Goal: Information Seeking & Learning: Find specific page/section

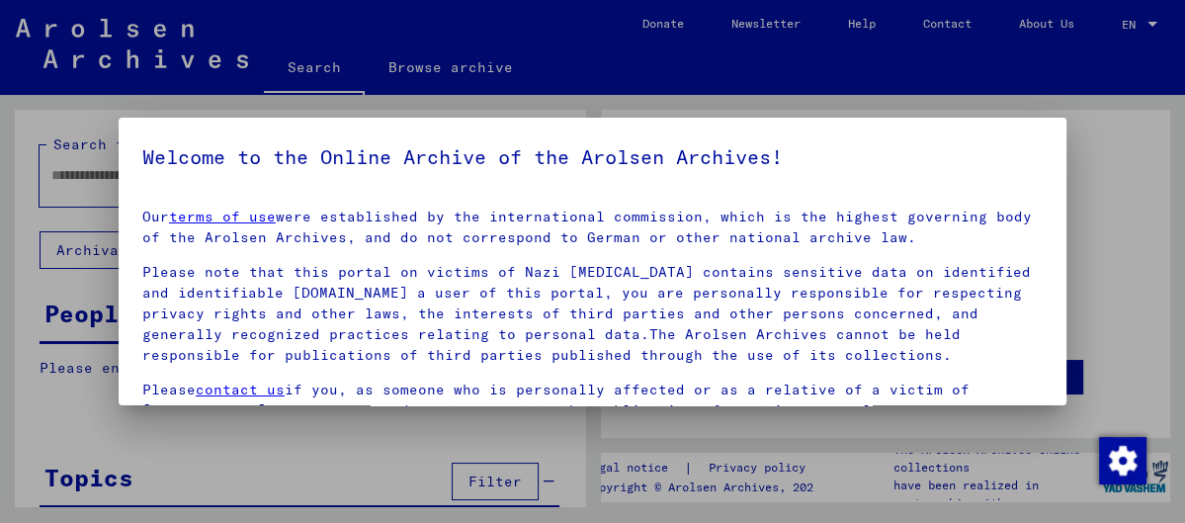
type input "*******"
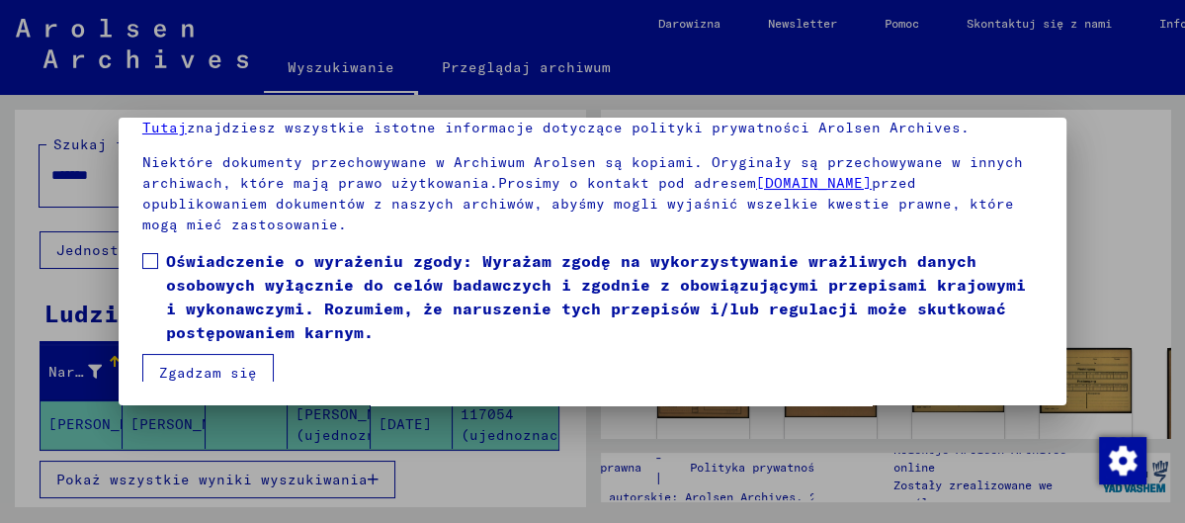
scroll to position [238, 0]
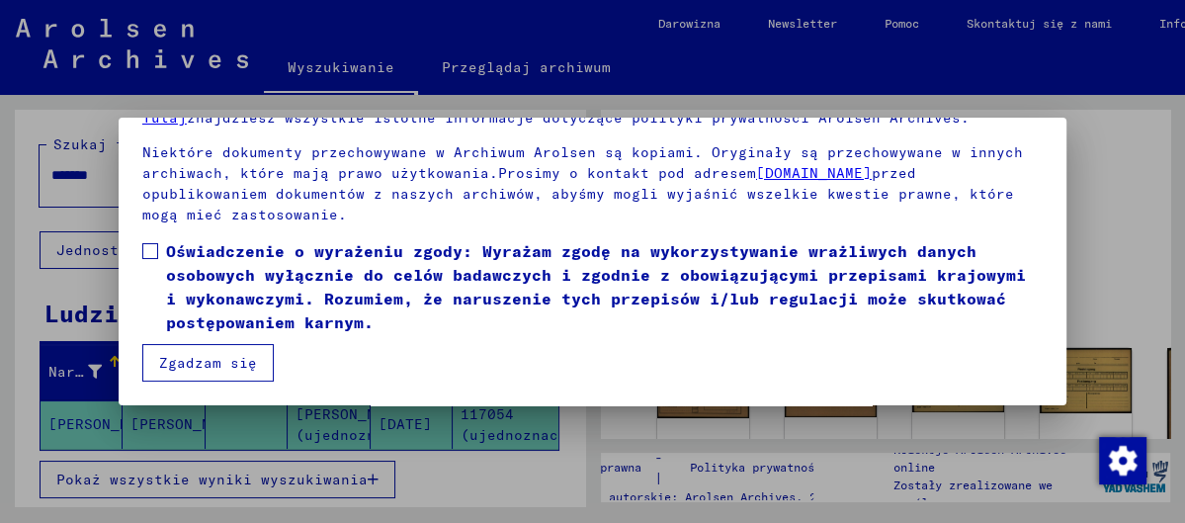
click at [236, 355] on button "Zgadzam się" at bounding box center [207, 363] width 131 height 38
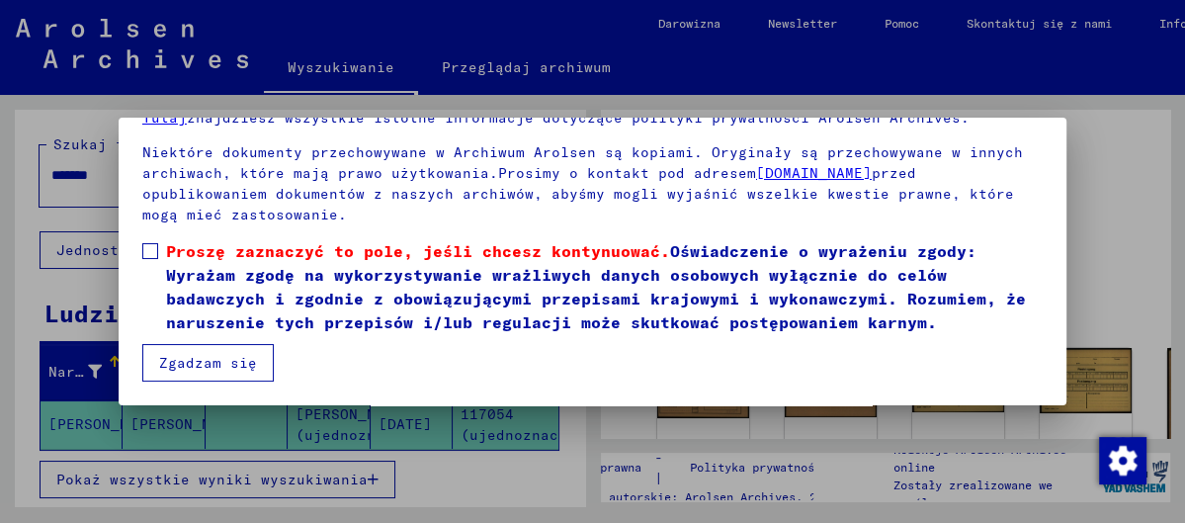
drag, startPoint x: 1160, startPoint y: 280, endPoint x: 1153, endPoint y: 312, distance: 33.3
click at [1153, 312] on div at bounding box center [592, 261] width 1185 height 523
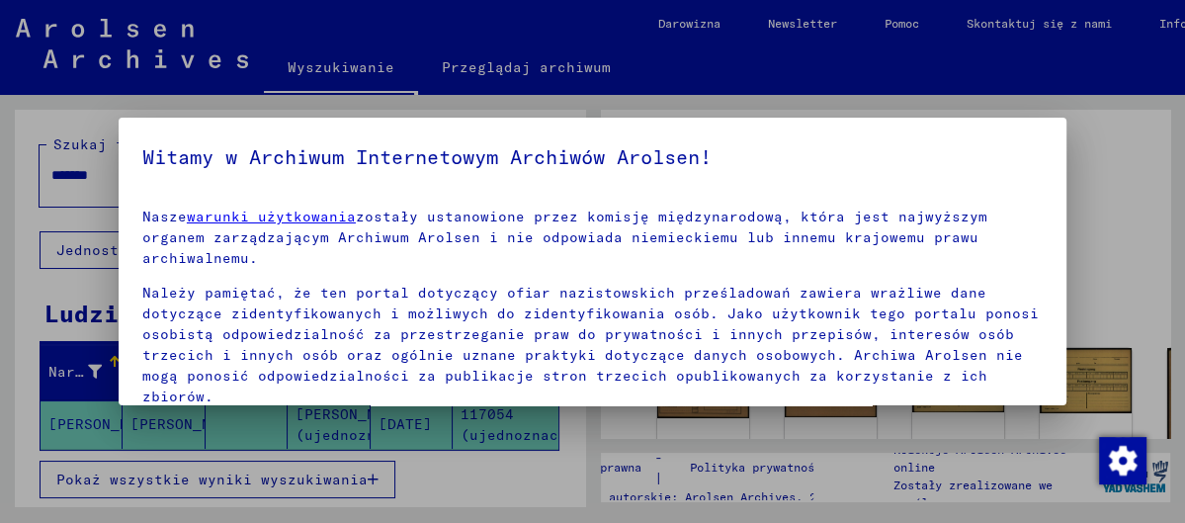
drag, startPoint x: 1166, startPoint y: 273, endPoint x: 1163, endPoint y: 287, distance: 14.2
click at [1163, 287] on div at bounding box center [592, 261] width 1185 height 523
drag, startPoint x: 1163, startPoint y: 288, endPoint x: 1155, endPoint y: 268, distance: 21.3
click at [1156, 269] on div at bounding box center [592, 261] width 1185 height 523
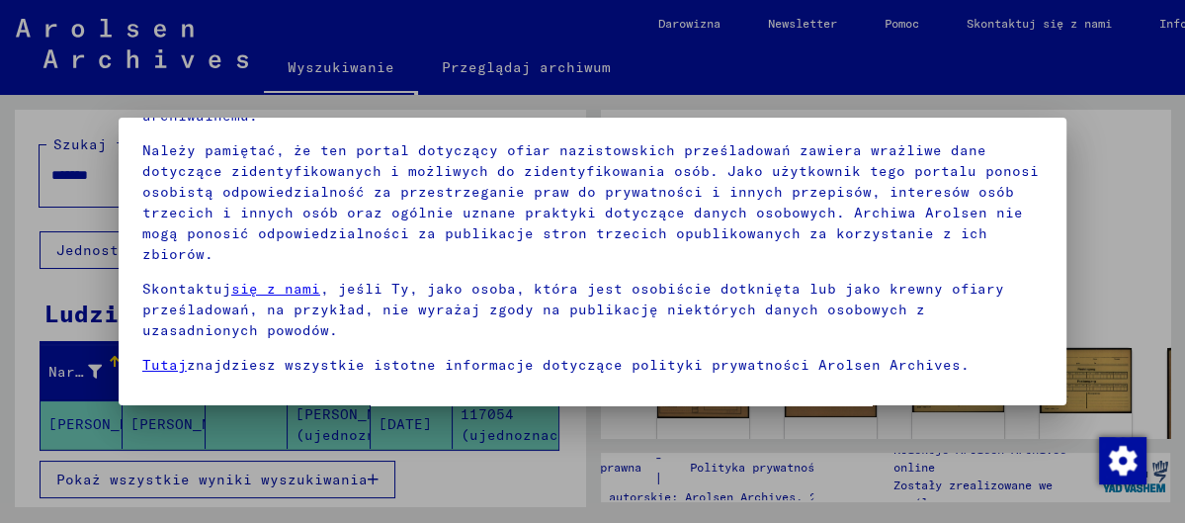
scroll to position [151, 0]
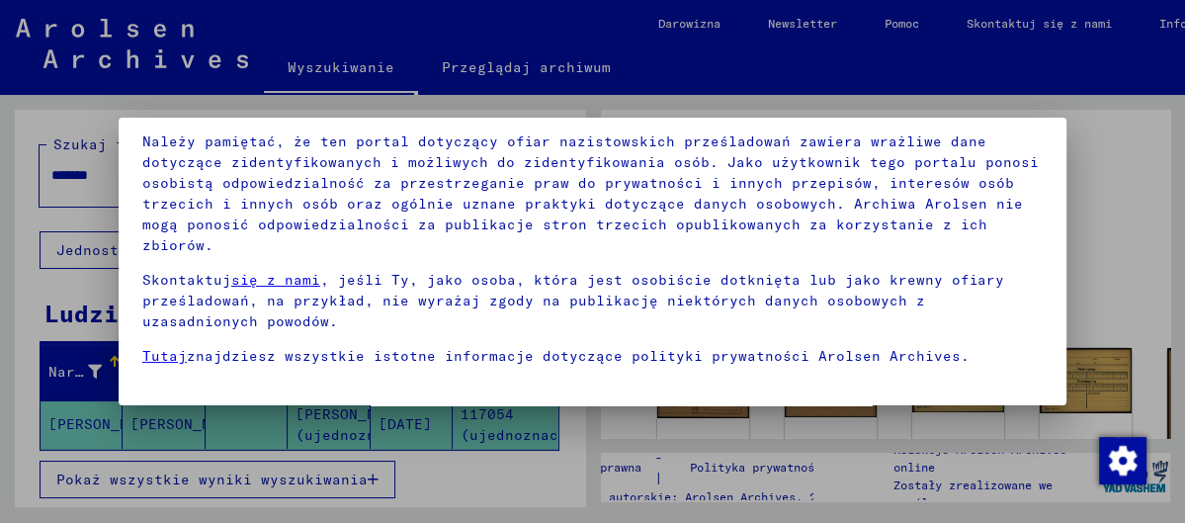
drag, startPoint x: 504, startPoint y: 426, endPoint x: 489, endPoint y: 426, distance: 14.8
click at [491, 425] on div at bounding box center [592, 261] width 1185 height 523
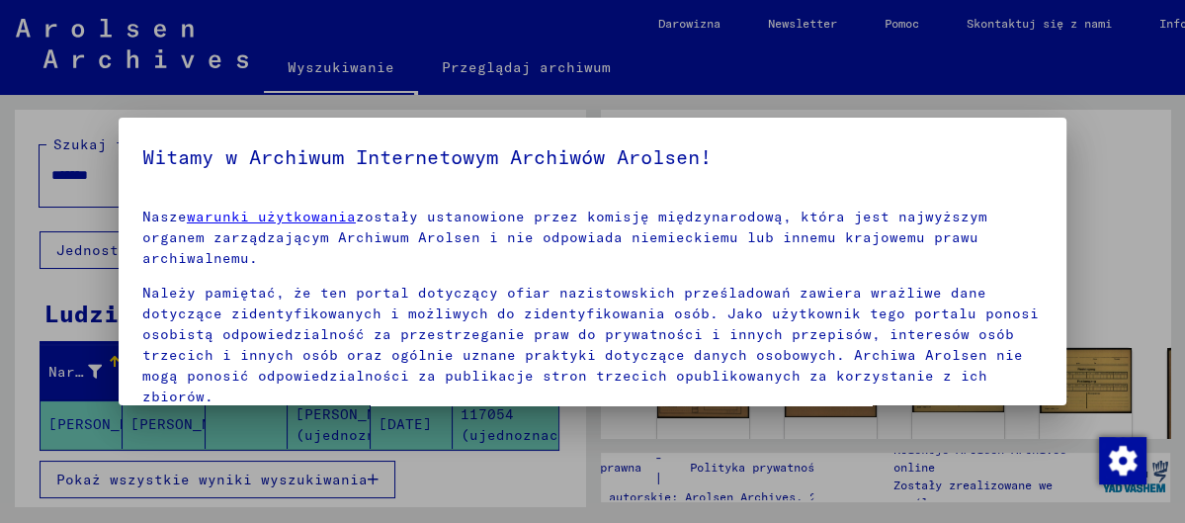
click at [80, 479] on div at bounding box center [592, 261] width 1185 height 523
click at [90, 480] on div at bounding box center [592, 261] width 1185 height 523
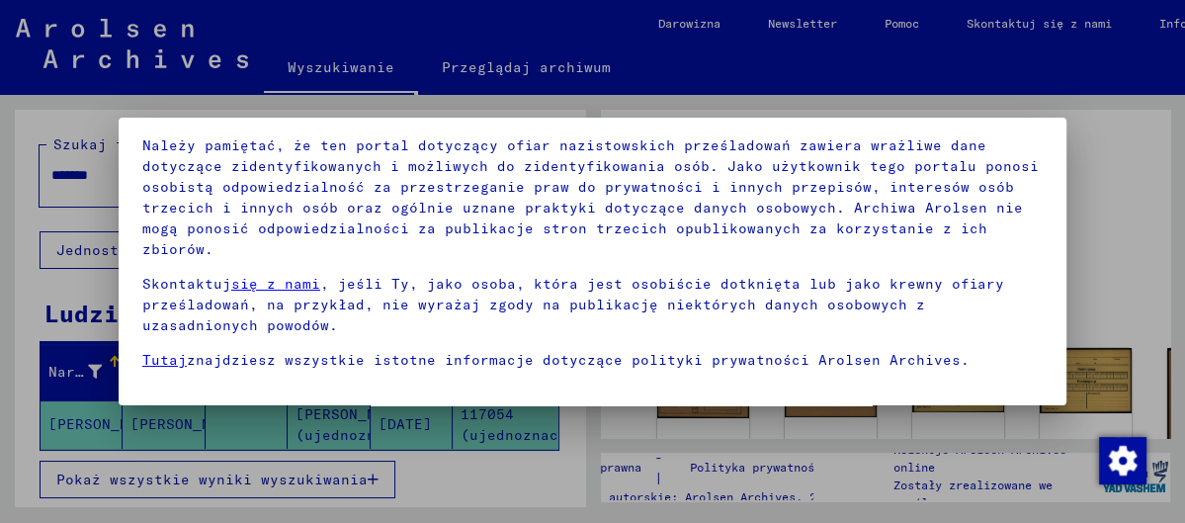
scroll to position [151, 0]
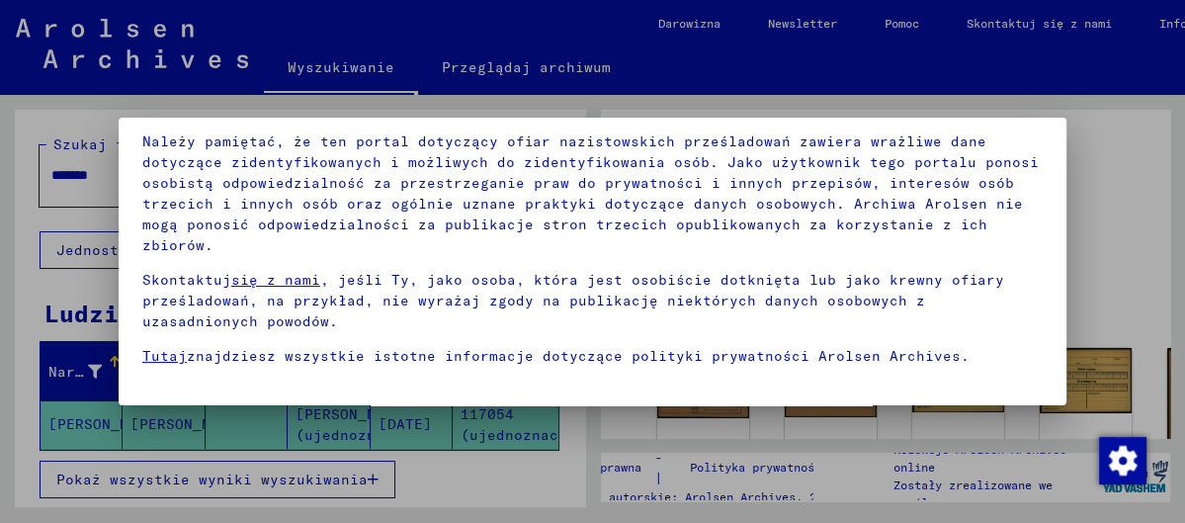
drag, startPoint x: 1161, startPoint y: 269, endPoint x: 1159, endPoint y: 286, distance: 16.9
click at [1160, 286] on div at bounding box center [592, 261] width 1185 height 523
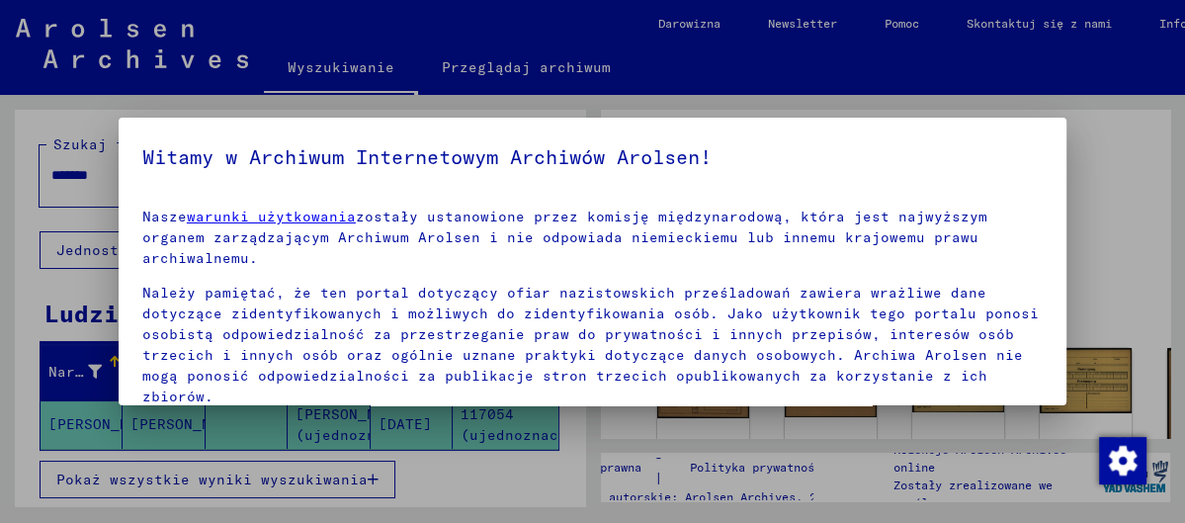
click at [524, 428] on div at bounding box center [592, 261] width 1185 height 523
click at [92, 415] on div at bounding box center [592, 261] width 1185 height 523
click at [142, 416] on div at bounding box center [592, 261] width 1185 height 523
drag, startPoint x: 195, startPoint y: 480, endPoint x: 185, endPoint y: 474, distance: 12.1
click at [194, 478] on div at bounding box center [592, 261] width 1185 height 523
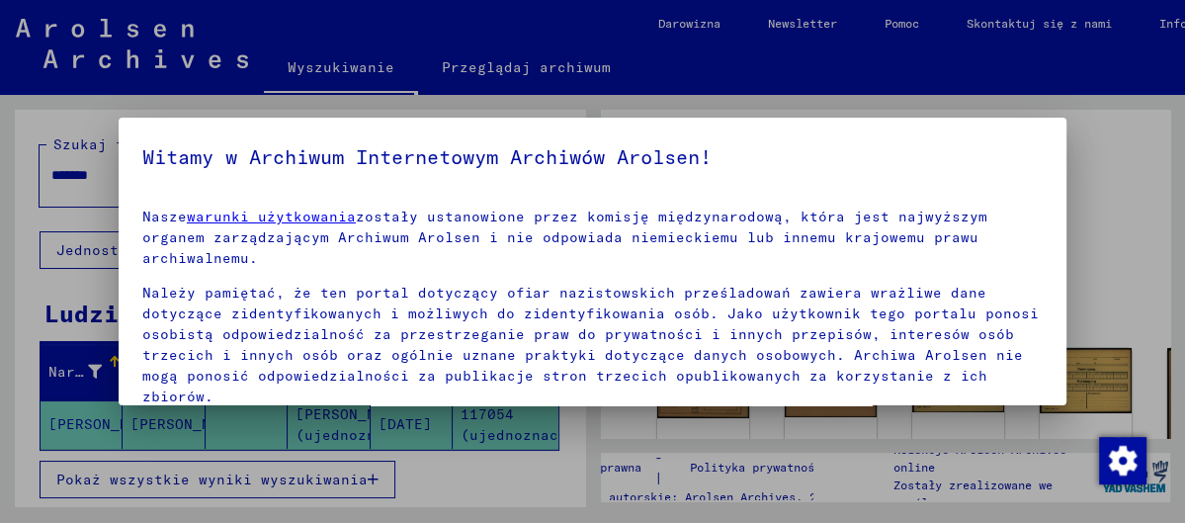
drag, startPoint x: 254, startPoint y: 482, endPoint x: 385, endPoint y: 503, distance: 132.1
click at [385, 503] on div at bounding box center [592, 261] width 1185 height 523
click at [1126, 450] on img "Zmiana zgody" at bounding box center [1122, 460] width 47 height 47
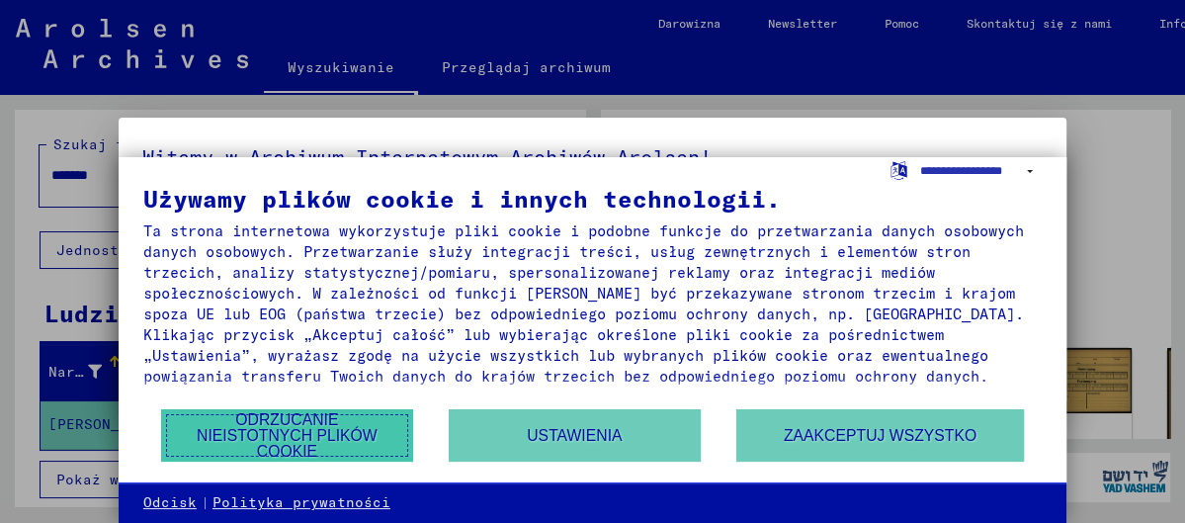
click at [336, 430] on button "Odrzucanie nieistotnych plików cookie" at bounding box center [287, 435] width 252 height 52
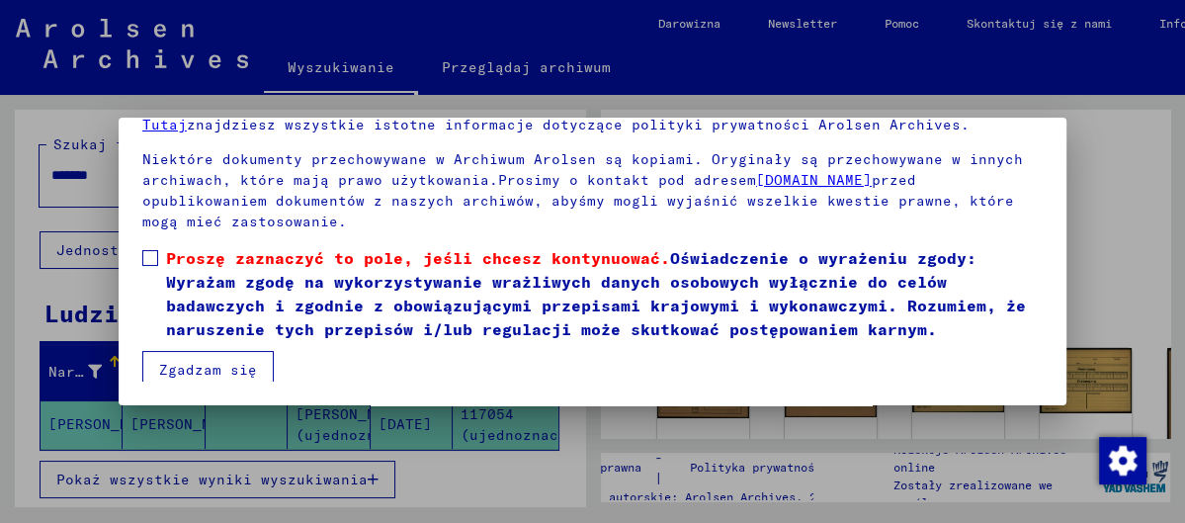
scroll to position [238, 0]
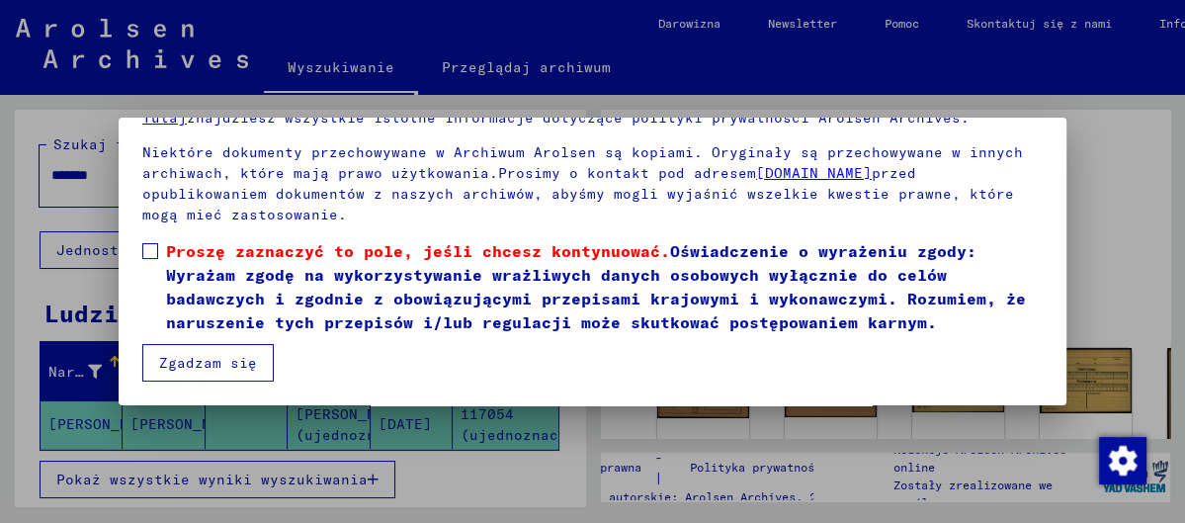
click at [243, 358] on button "Zgadzam się" at bounding box center [207, 363] width 131 height 38
click at [201, 358] on button "Zgadzam się" at bounding box center [207, 363] width 131 height 38
click at [202, 356] on button "Zgadzam się" at bounding box center [207, 363] width 131 height 38
click at [203, 355] on button "Zgadzam się" at bounding box center [207, 363] width 131 height 38
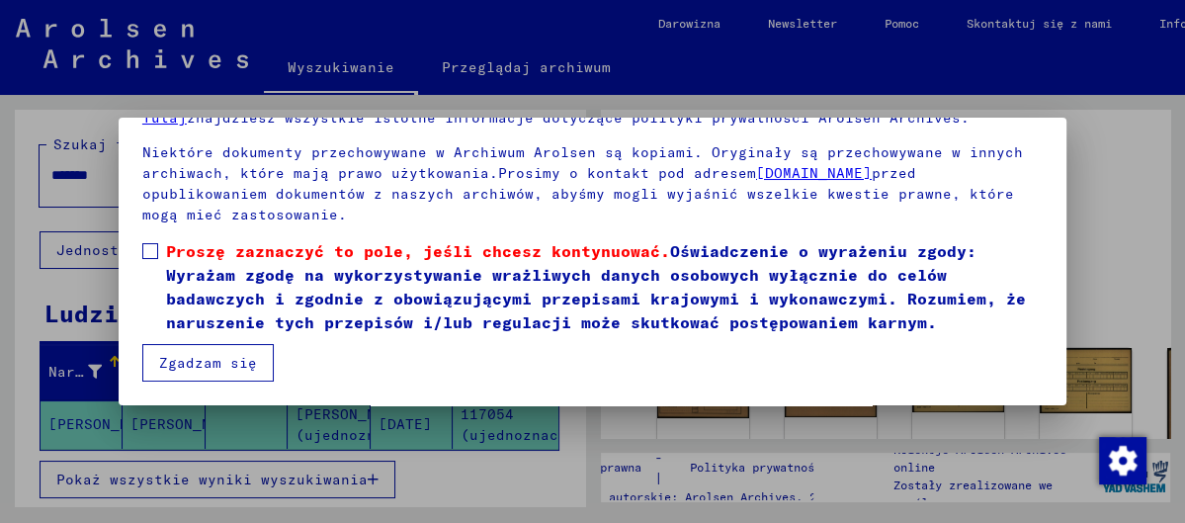
click at [203, 355] on button "Zgadzam się" at bounding box center [207, 363] width 131 height 38
click at [1133, 454] on img "Zmiana zgody" at bounding box center [1122, 460] width 47 height 47
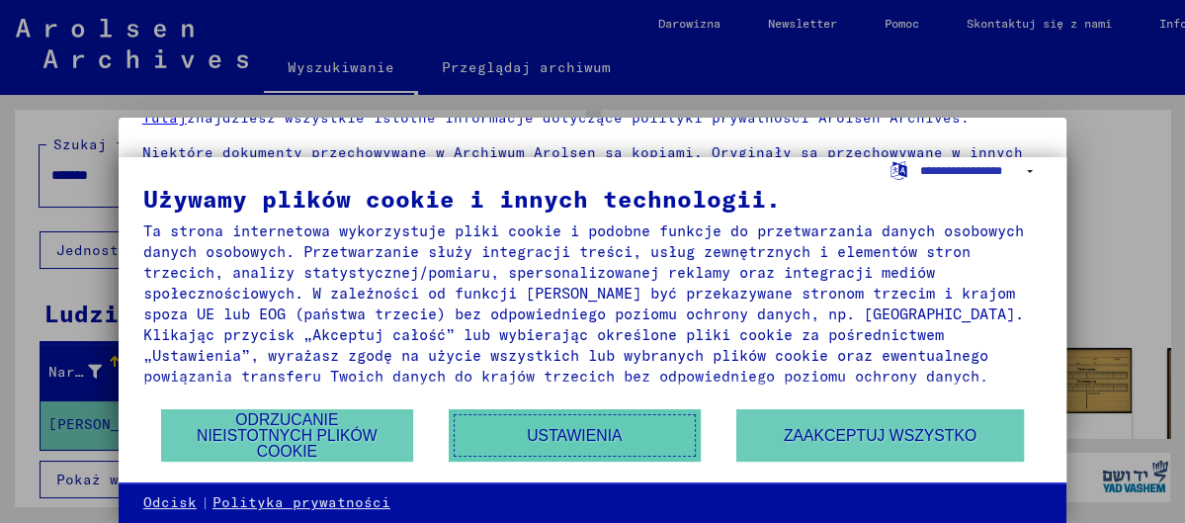
click at [647, 432] on button "Ustawienia" at bounding box center [575, 435] width 252 height 52
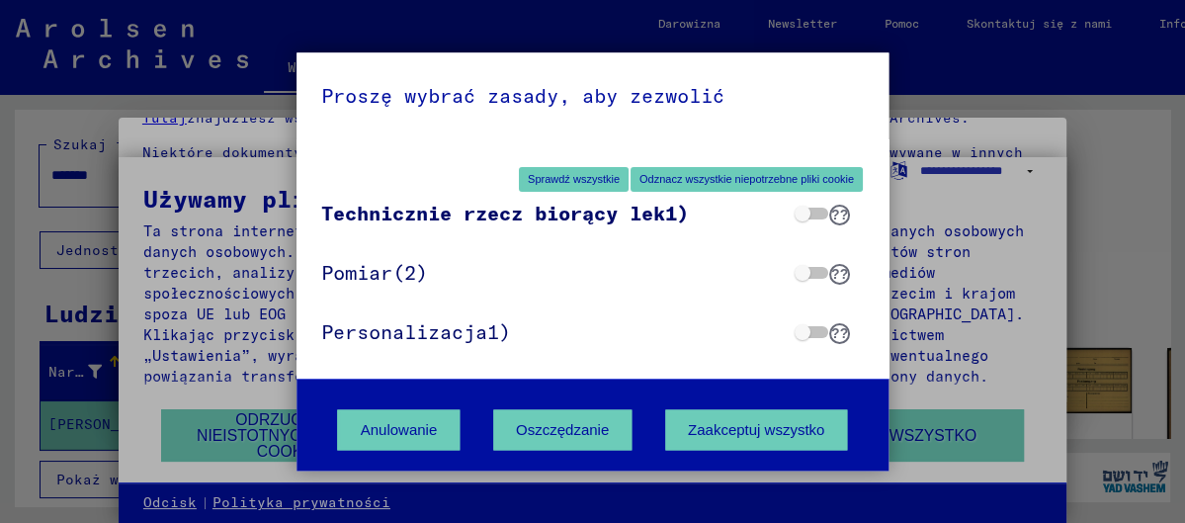
scroll to position [0, 0]
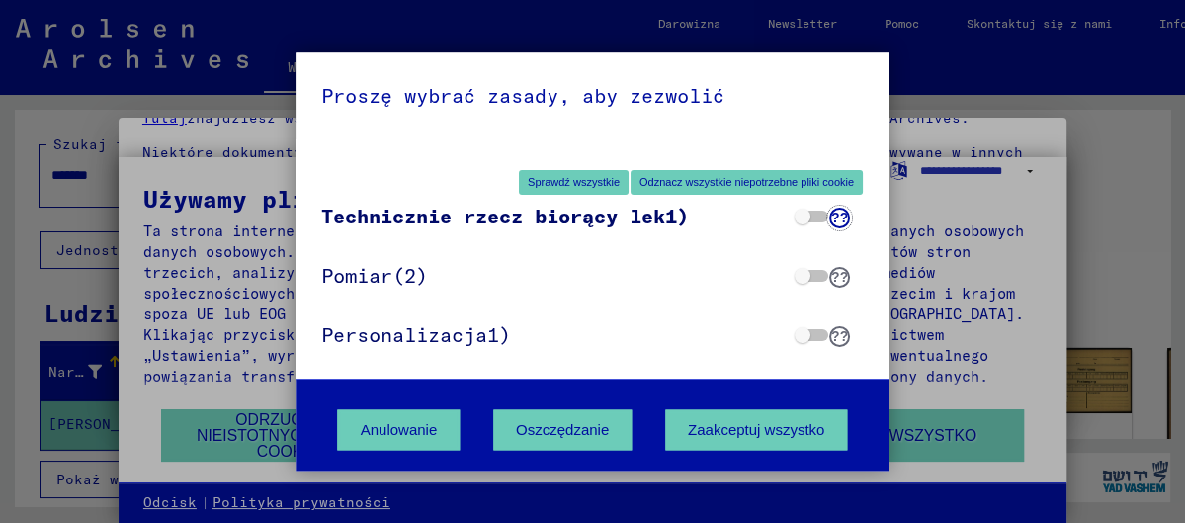
click at [829, 226] on button "???" at bounding box center [839, 218] width 21 height 21
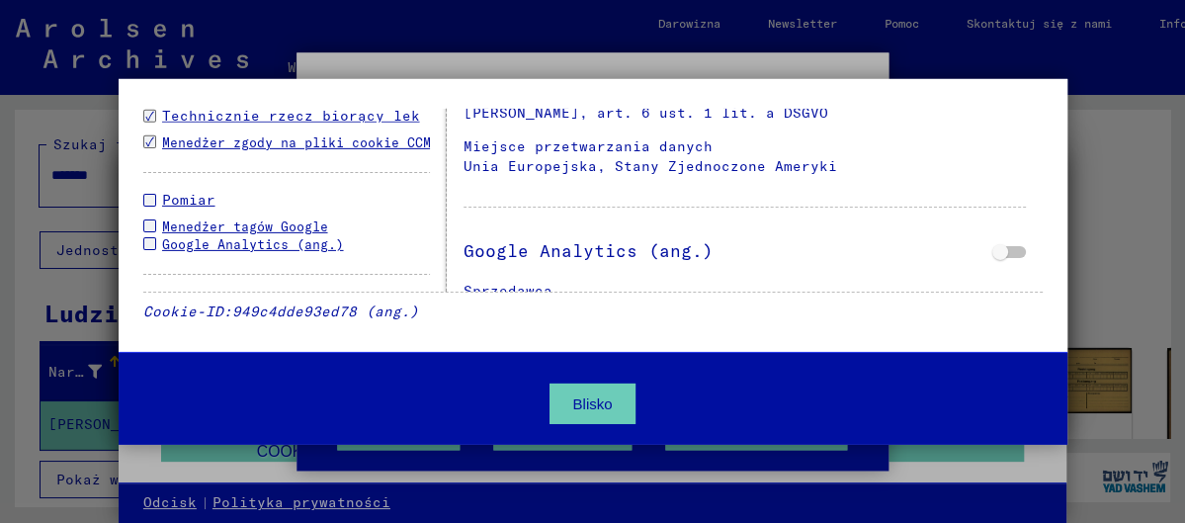
scroll to position [1288, 0]
